Goal: Book appointment/travel/reservation

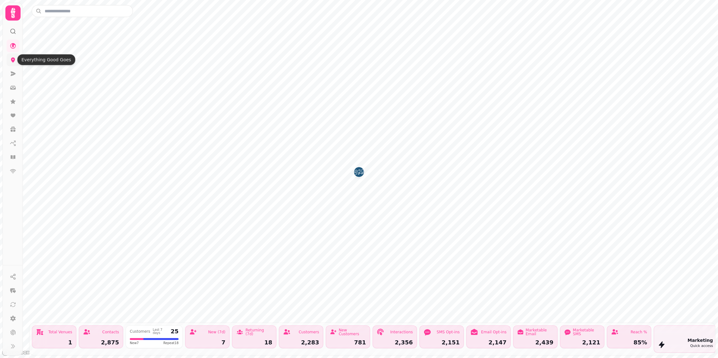
click at [12, 59] on icon at bounding box center [13, 60] width 4 height 5
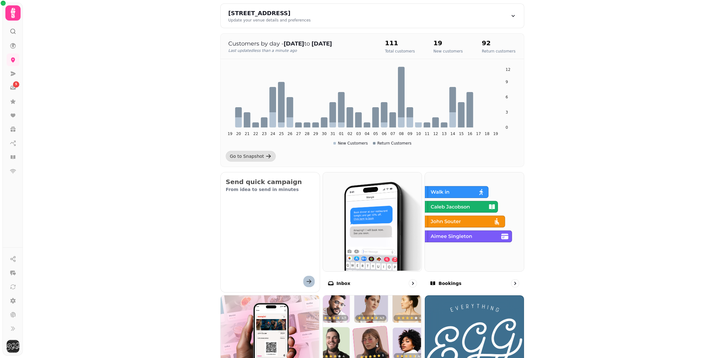
scroll to position [88, 0]
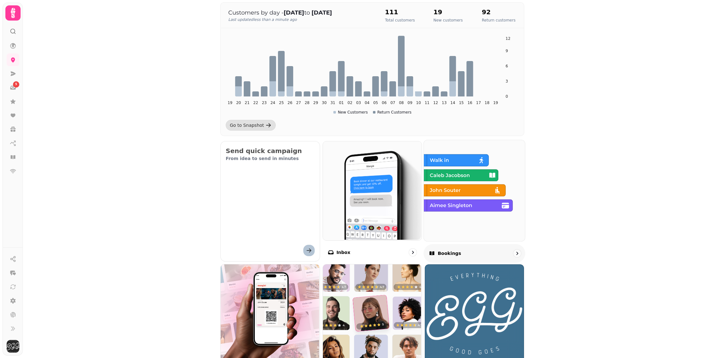
click at [461, 251] on div "Bookings" at bounding box center [474, 253] width 102 height 19
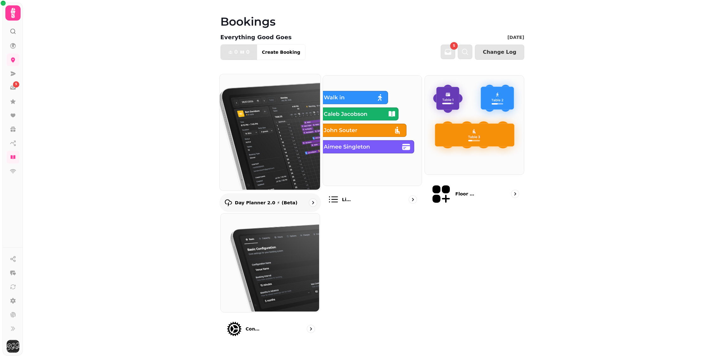
click at [282, 199] on div "Day Planner 2.0 ⚡ (Beta)" at bounding box center [260, 203] width 73 height 8
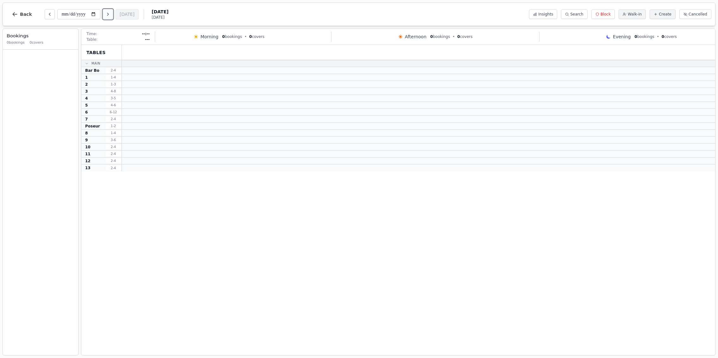
click at [107, 12] on button "Next day" at bounding box center [108, 14] width 10 height 10
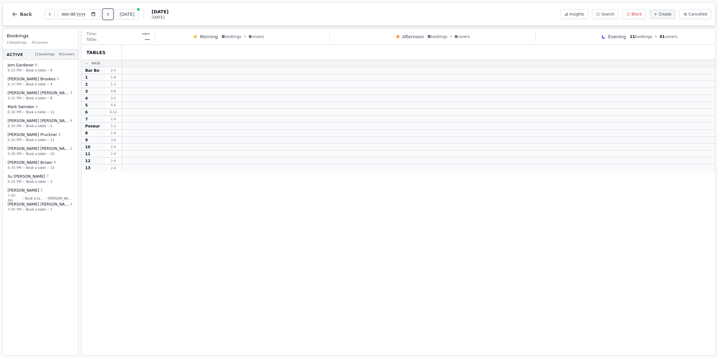
click at [107, 12] on button "Next day" at bounding box center [108, 14] width 10 height 10
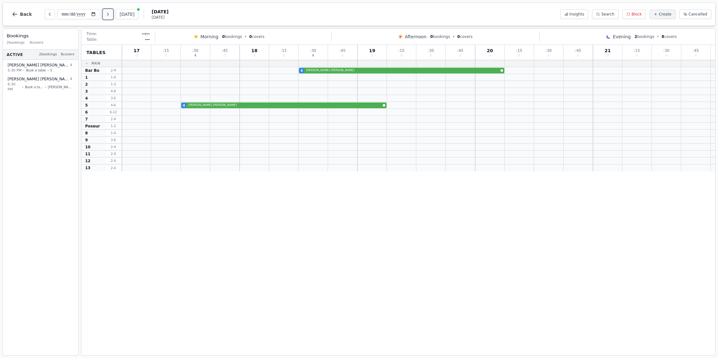
click at [107, 12] on button "Next day" at bounding box center [108, 14] width 10 height 10
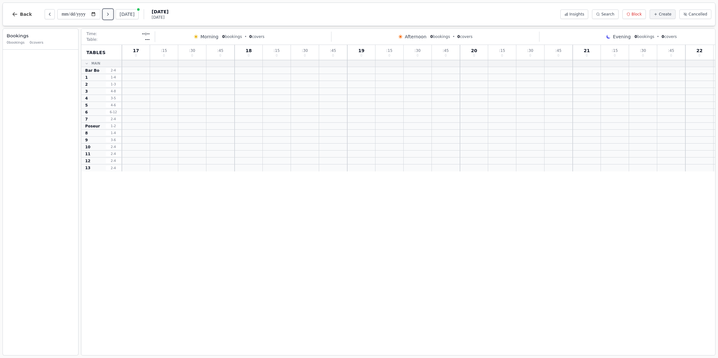
click at [109, 14] on icon "Next day" at bounding box center [107, 14] width 1 height 3
type input "**********"
